Goal: Task Accomplishment & Management: Manage account settings

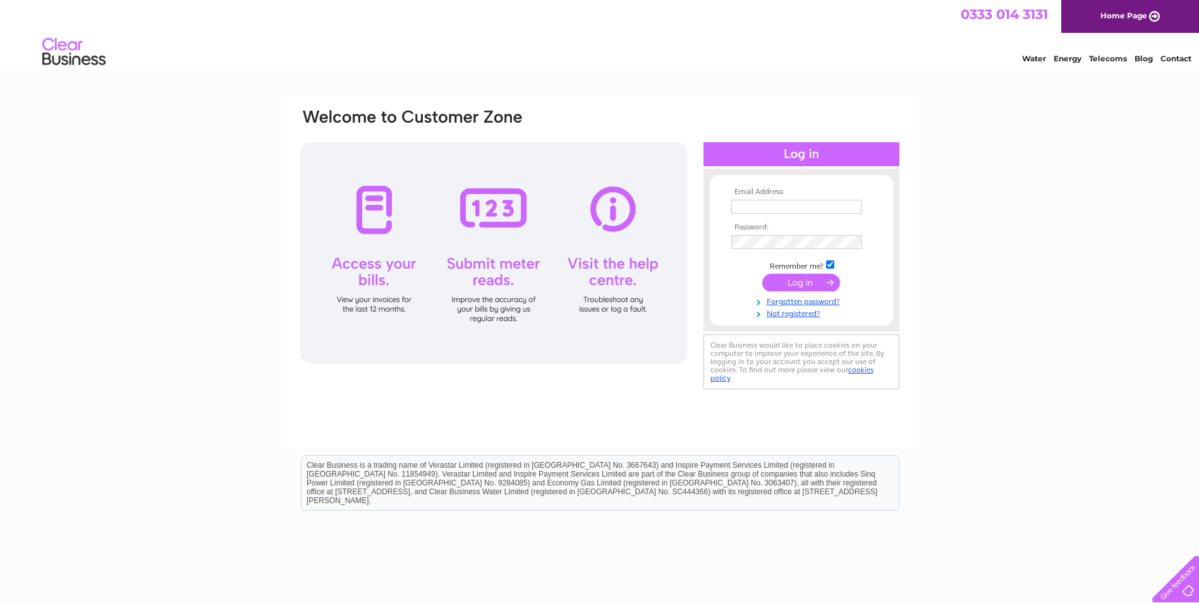
type input "[EMAIL_ADDRESS][DOMAIN_NAME]"
click at [788, 283] on input "submit" at bounding box center [801, 283] width 78 height 18
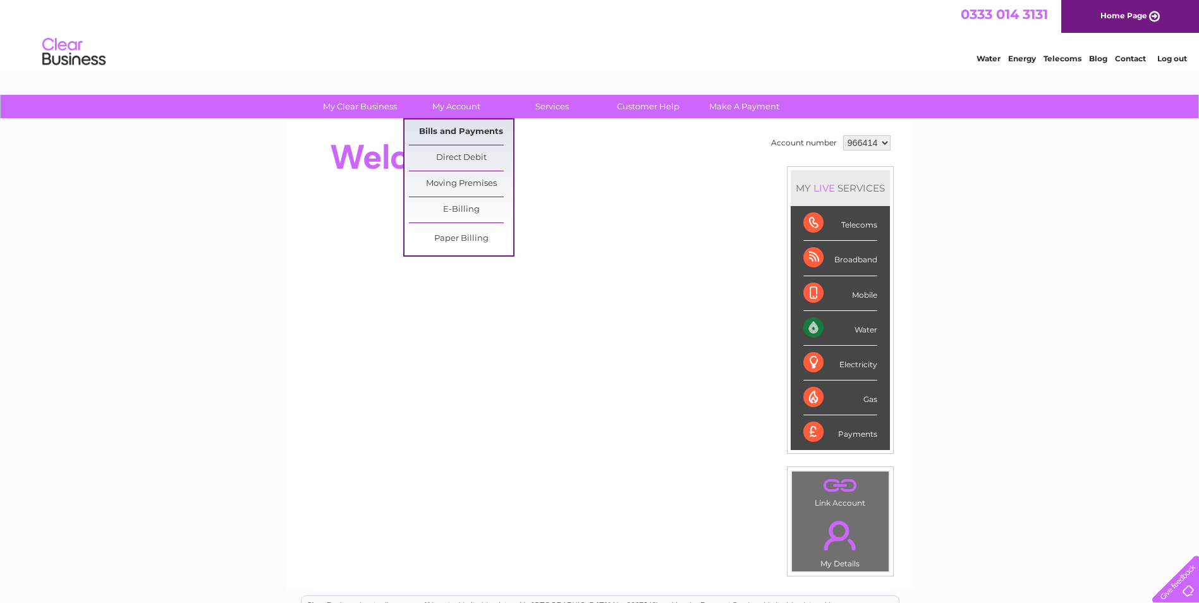
click at [460, 132] on link "Bills and Payments" at bounding box center [461, 131] width 104 height 25
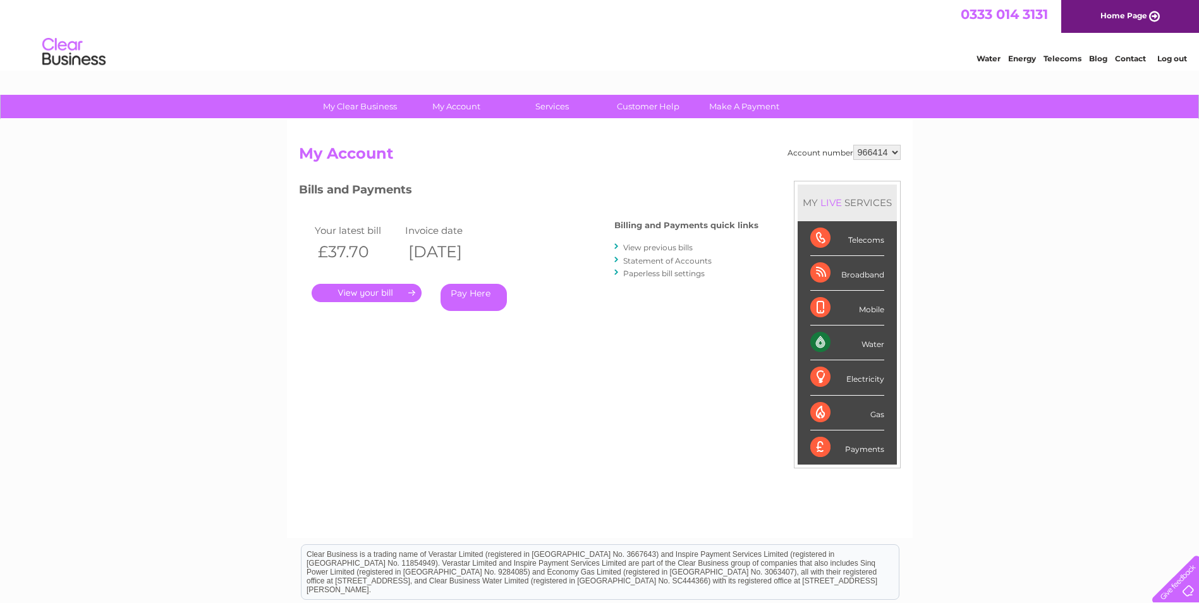
click at [369, 292] on link "." at bounding box center [367, 293] width 110 height 18
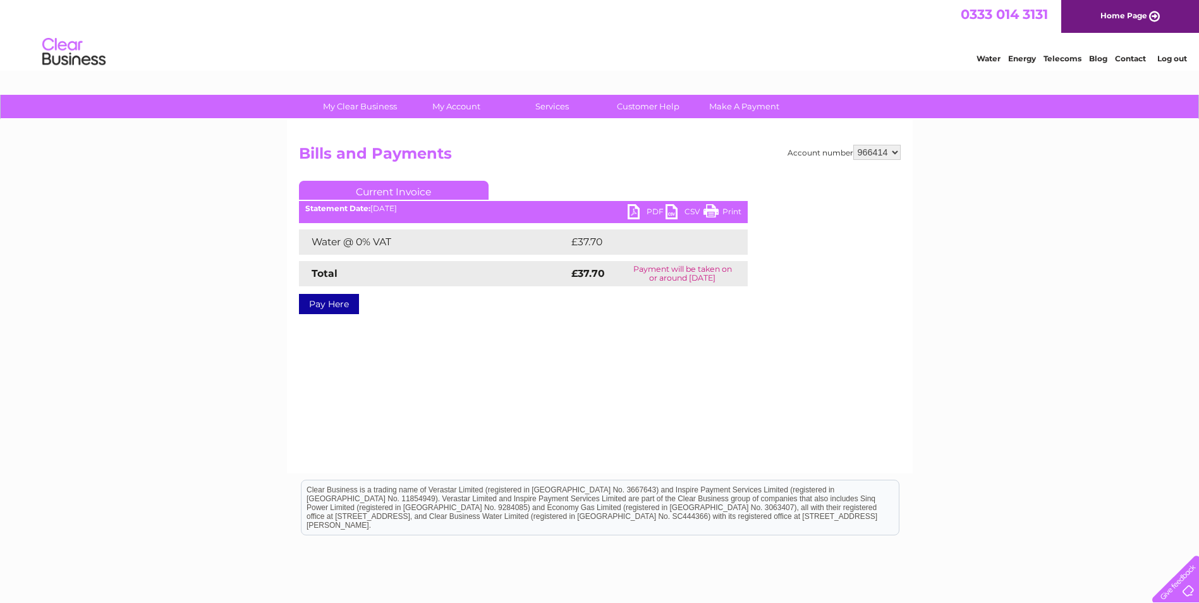
click at [631, 212] on link "PDF" at bounding box center [647, 213] width 38 height 18
